Goal: Task Accomplishment & Management: Manage account settings

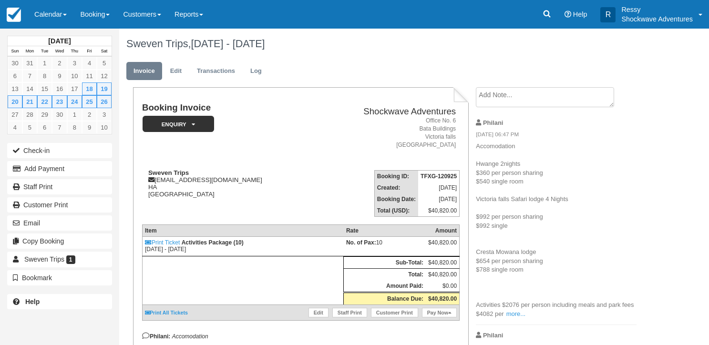
scroll to position [95, 0]
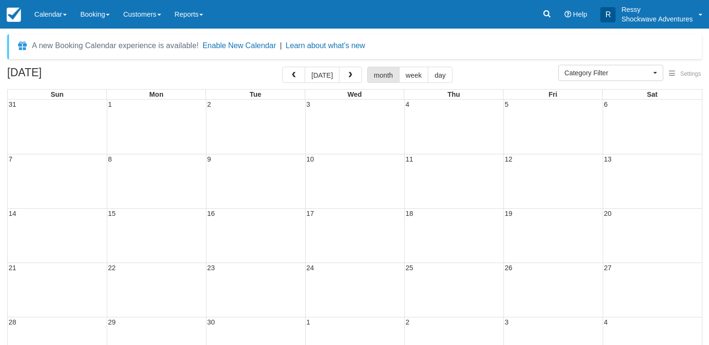
select select
click at [294, 76] on span "button" at bounding box center [294, 75] width 7 height 7
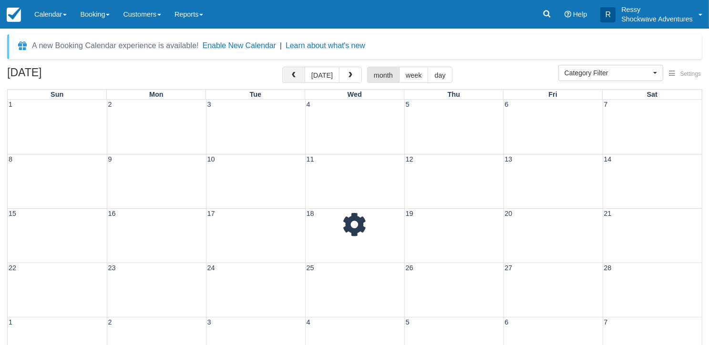
click at [294, 76] on span "button" at bounding box center [294, 75] width 7 height 7
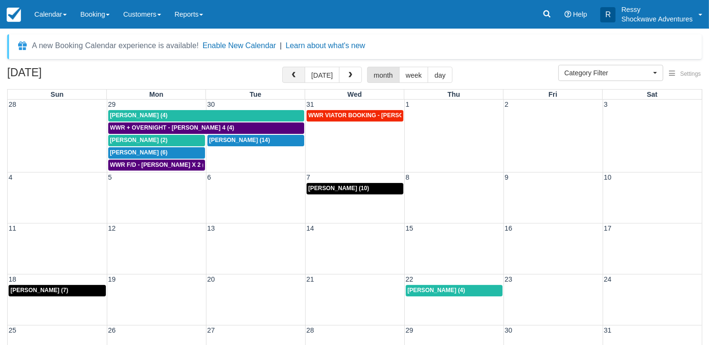
click at [294, 75] on span "button" at bounding box center [294, 75] width 7 height 7
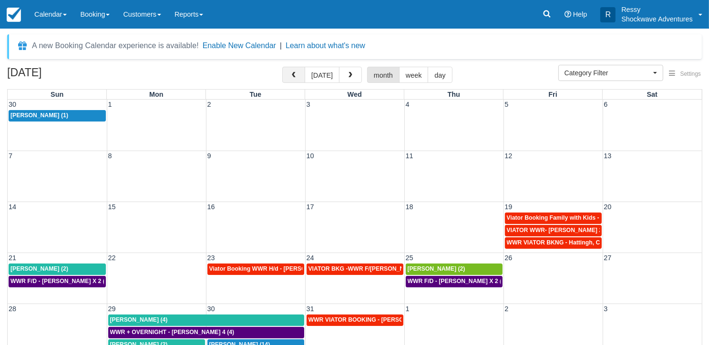
click at [294, 75] on span "button" at bounding box center [294, 75] width 7 height 7
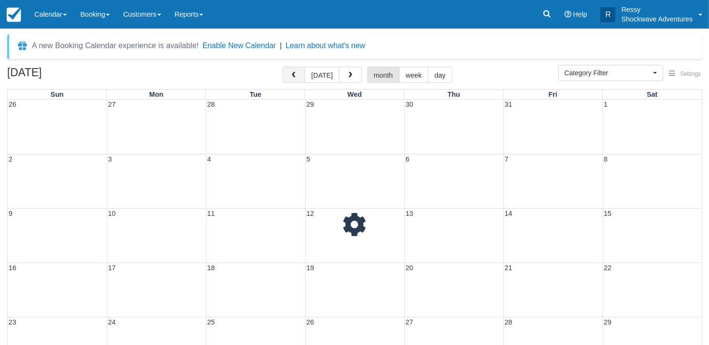
click at [293, 73] on span "button" at bounding box center [294, 75] width 7 height 7
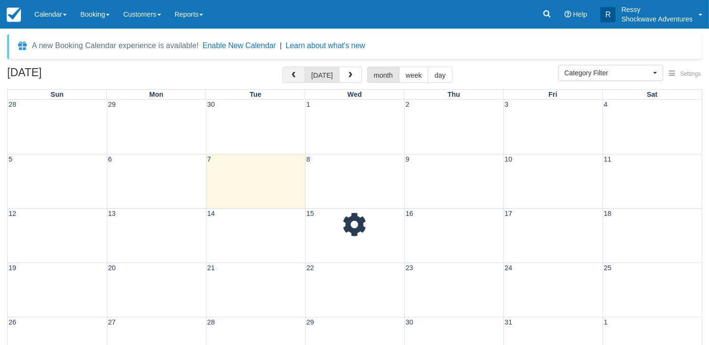
click at [291, 71] on button "button" at bounding box center [293, 75] width 23 height 16
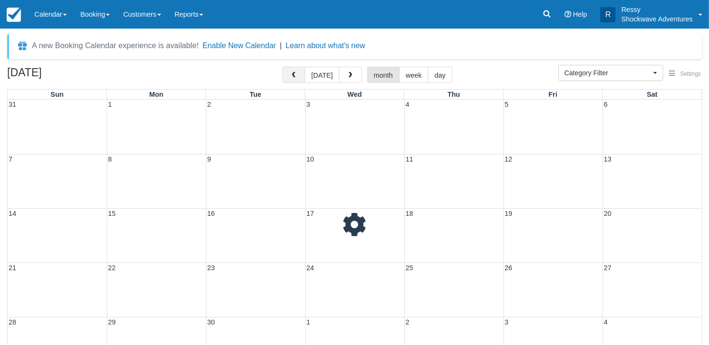
click at [291, 71] on button "button" at bounding box center [293, 75] width 23 height 16
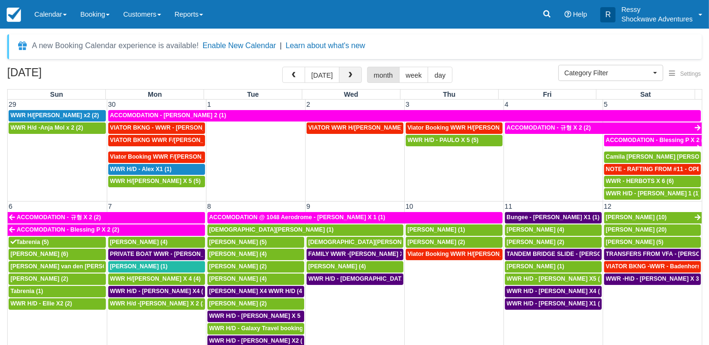
click at [347, 71] on button "button" at bounding box center [350, 75] width 23 height 16
